Goal: Find contact information: Find contact information

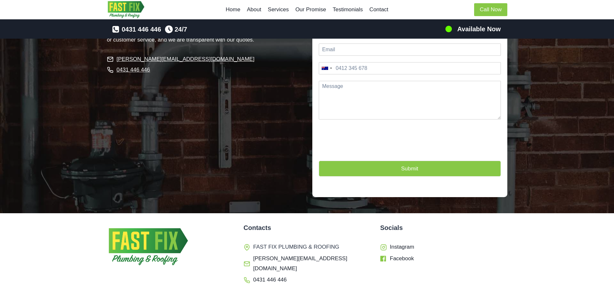
scroll to position [1637, 0]
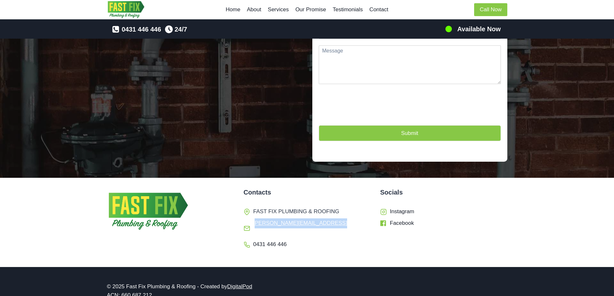
drag, startPoint x: 339, startPoint y: 216, endPoint x: 255, endPoint y: 217, distance: 83.8
click at [255, 218] on li "[PERSON_NAME][EMAIL_ADDRESS][DOMAIN_NAME]" at bounding box center [307, 228] width 127 height 20
click at [354, 232] on div "Contacts FAST FIX PLUMBING & ROOFING [PERSON_NAME][EMAIL_ADDRESS][DOMAIN_NAME] …" at bounding box center [307, 223] width 127 height 70
click at [510, 80] on div "CONTACT US All of our services are provided by licensed, experienced plumbers a…" at bounding box center [307, 61] width 614 height 234
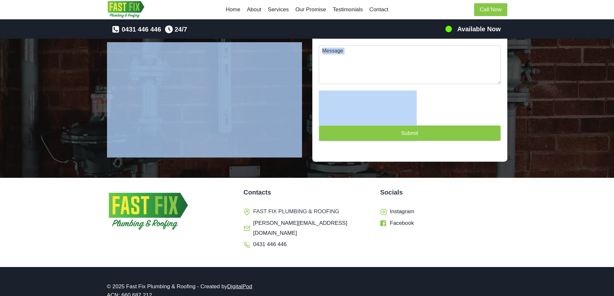
drag, startPoint x: 72, startPoint y: 144, endPoint x: 13, endPoint y: 145, distance: 58.6
click at [71, 144] on div at bounding box center [307, 61] width 614 height 234
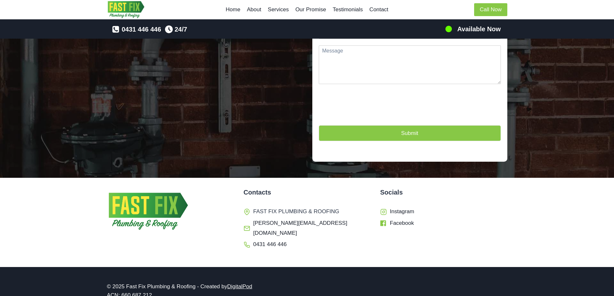
click at [468, 224] on div "Socials Instagram Facebook" at bounding box center [443, 223] width 127 height 70
drag, startPoint x: 337, startPoint y: 217, endPoint x: 252, endPoint y: 214, distance: 85.7
click at [252, 218] on li "[PERSON_NAME][EMAIL_ADDRESS][DOMAIN_NAME]" at bounding box center [307, 228] width 127 height 20
copy span "[PERSON_NAME][EMAIL_ADDRESS][DOMAIN_NAME]"
